Goal: Go to known website: Access a specific website the user already knows

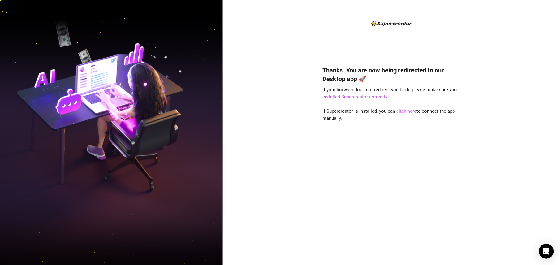
click at [410, 112] on link "click here" at bounding box center [406, 111] width 20 height 6
